Goal: Information Seeking & Learning: Learn about a topic

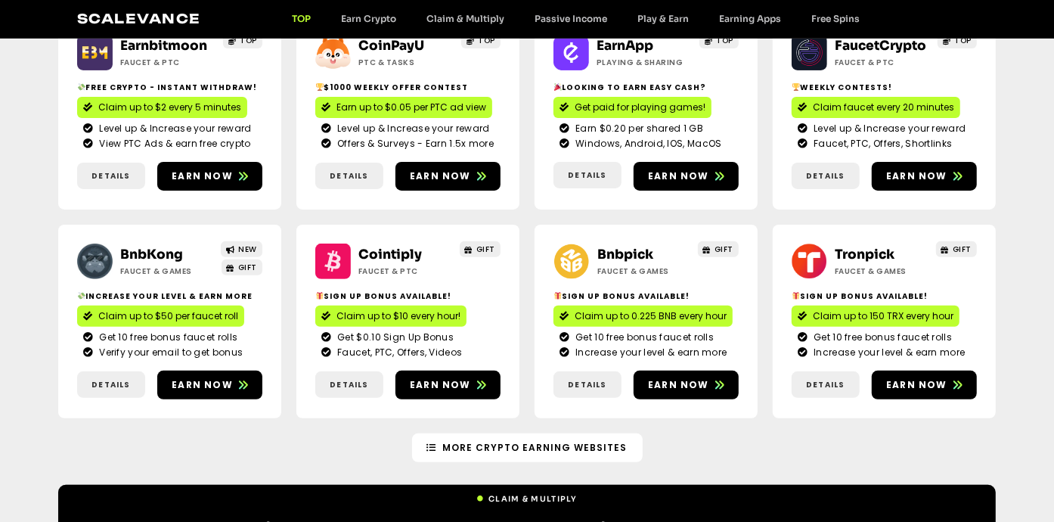
scroll to position [302, 0]
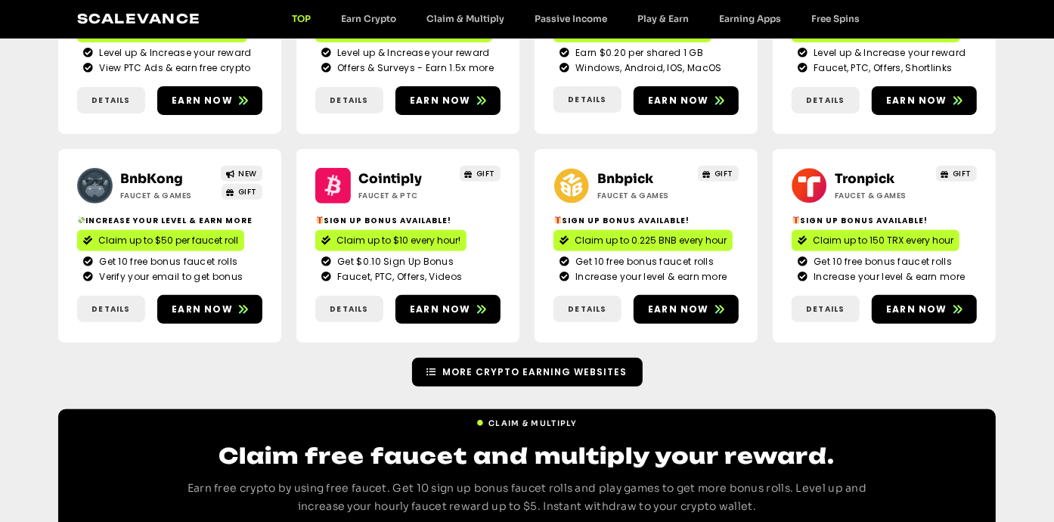
click at [506, 367] on span "More Crypto Earning Websites" at bounding box center [535, 372] width 184 height 14
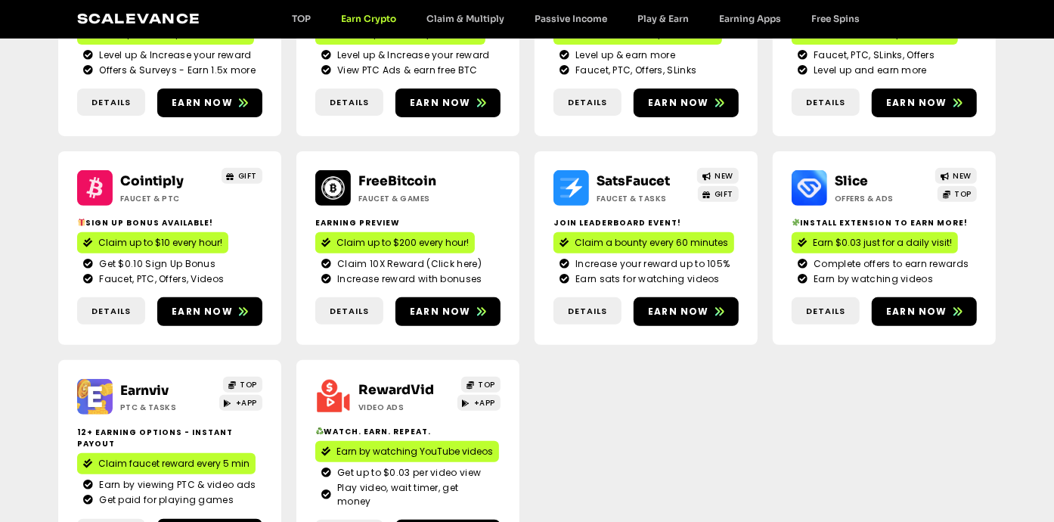
scroll to position [151, 0]
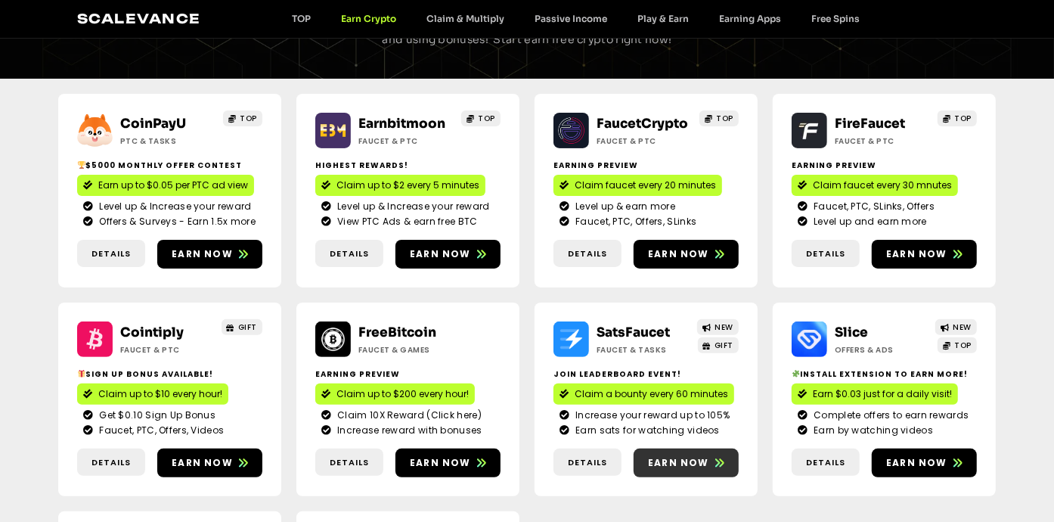
click at [683, 451] on link "Earn now" at bounding box center [685, 462] width 105 height 29
